Goal: Task Accomplishment & Management: Use online tool/utility

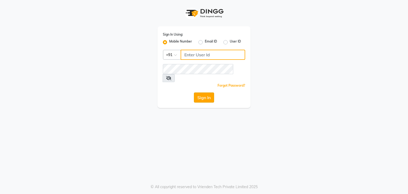
type input "7760024377"
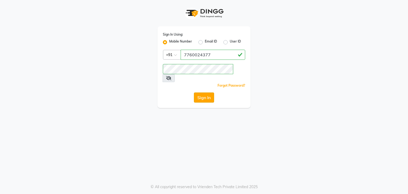
click at [204, 92] on button "Sign In" at bounding box center [204, 97] width 20 height 10
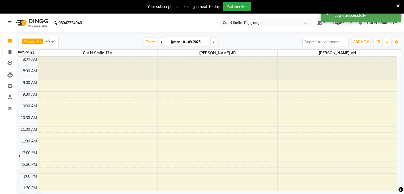
click at [9, 53] on icon at bounding box center [10, 52] width 3 height 4
select select "service"
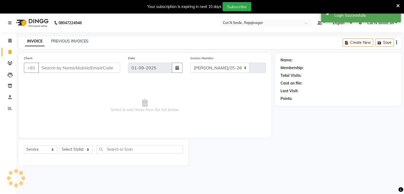
select select "7187"
type input "124"
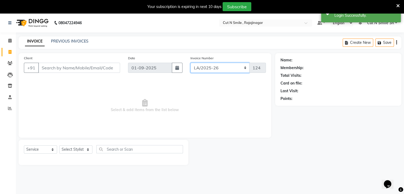
click at [209, 69] on select "[PERSON_NAME]/25-26 LA/2025-26 SH/25 CH/25 SA/25" at bounding box center [220, 68] width 59 height 10
select select "7181"
click at [191, 63] on select "[PERSON_NAME]/25-26 LA/2025-26 SH/25 CH/25 SA/25" at bounding box center [220, 68] width 59 height 10
type input "2615"
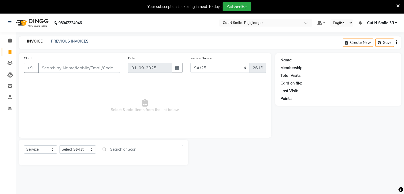
click at [398, 6] on icon at bounding box center [398, 5] width 3 height 5
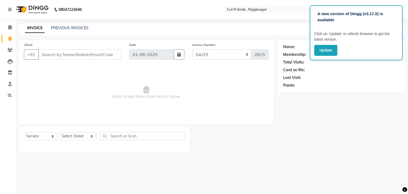
click at [351, 122] on div "Name: Membership: Total Visits: Card on file: Last Visit: Points:" at bounding box center [344, 96] width 132 height 112
